Goal: Information Seeking & Learning: Understand process/instructions

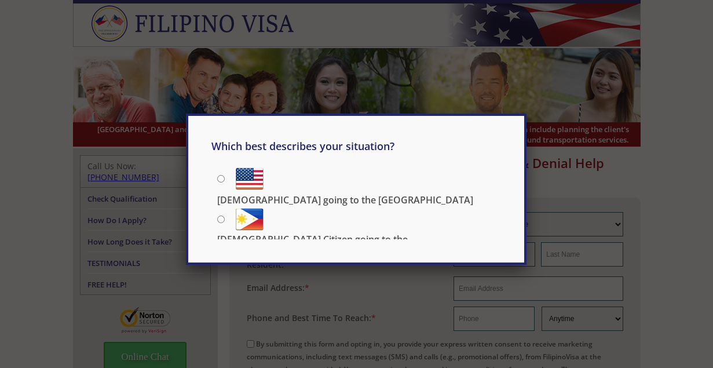
click at [222, 215] on input "[DEMOGRAPHIC_DATA] Citizen going to the [DEMOGRAPHIC_DATA]" at bounding box center [221, 219] width 8 height 8
radio input "true"
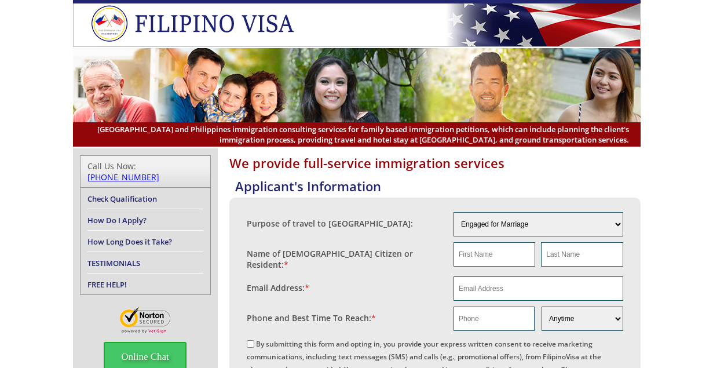
click at [144, 236] on link "How Long Does it Take?" at bounding box center [129, 241] width 85 height 10
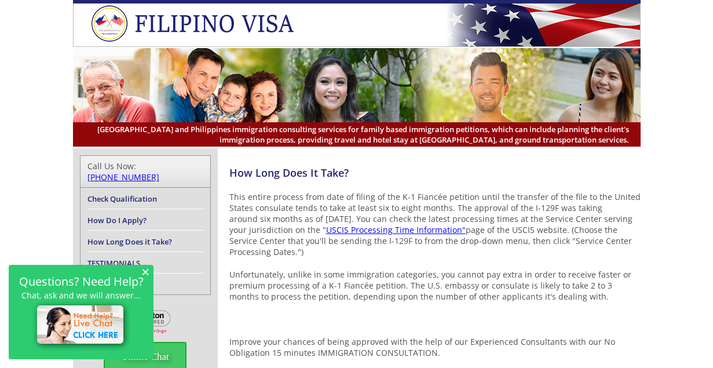
click at [110, 193] on link "Check Qualification" at bounding box center [121, 198] width 69 height 10
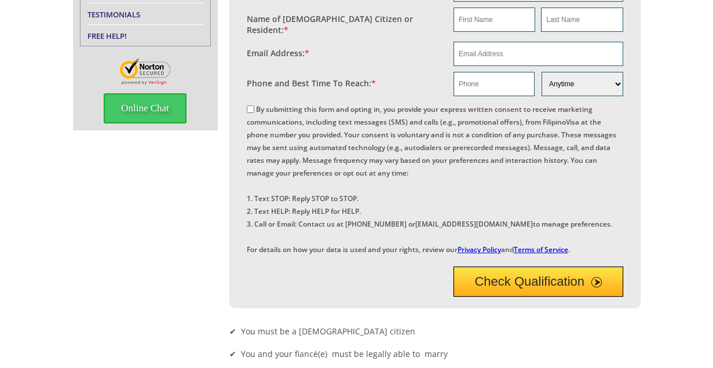
scroll to position [232, 0]
